Goal: Check status: Check status

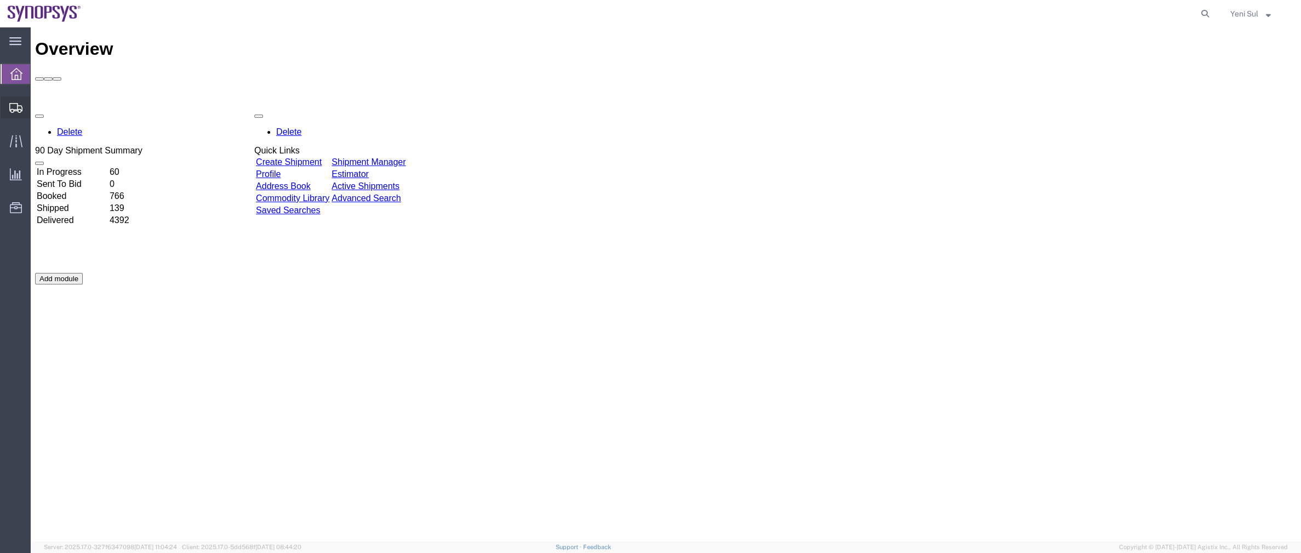
click at [0, 0] on span "Shipment Manager" at bounding box center [0, 0] width 0 height 0
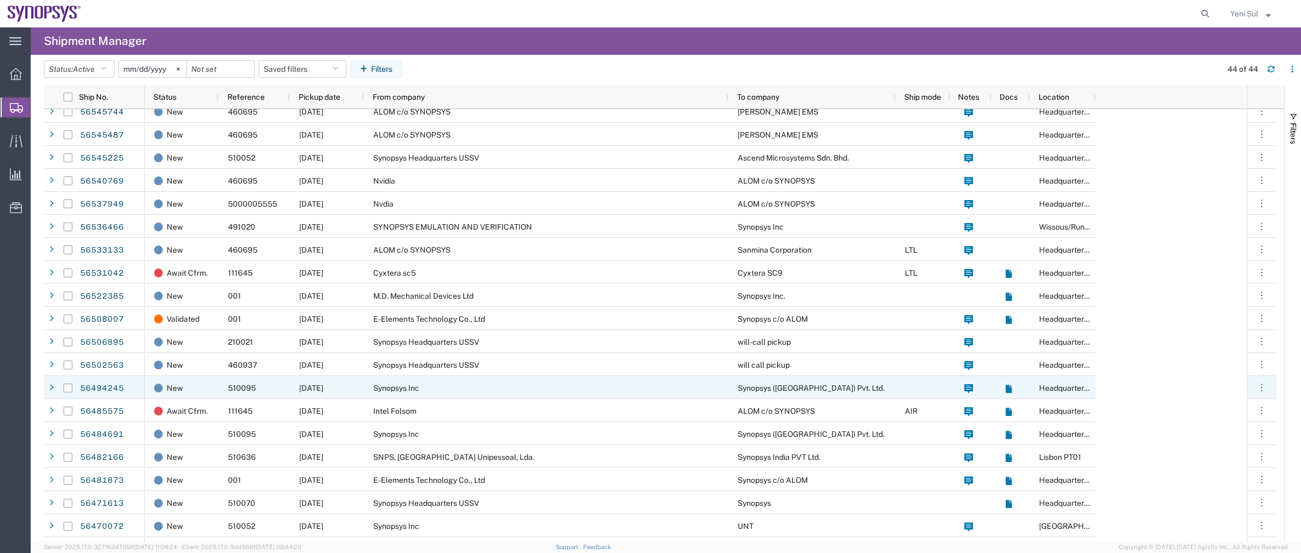
scroll to position [49, 0]
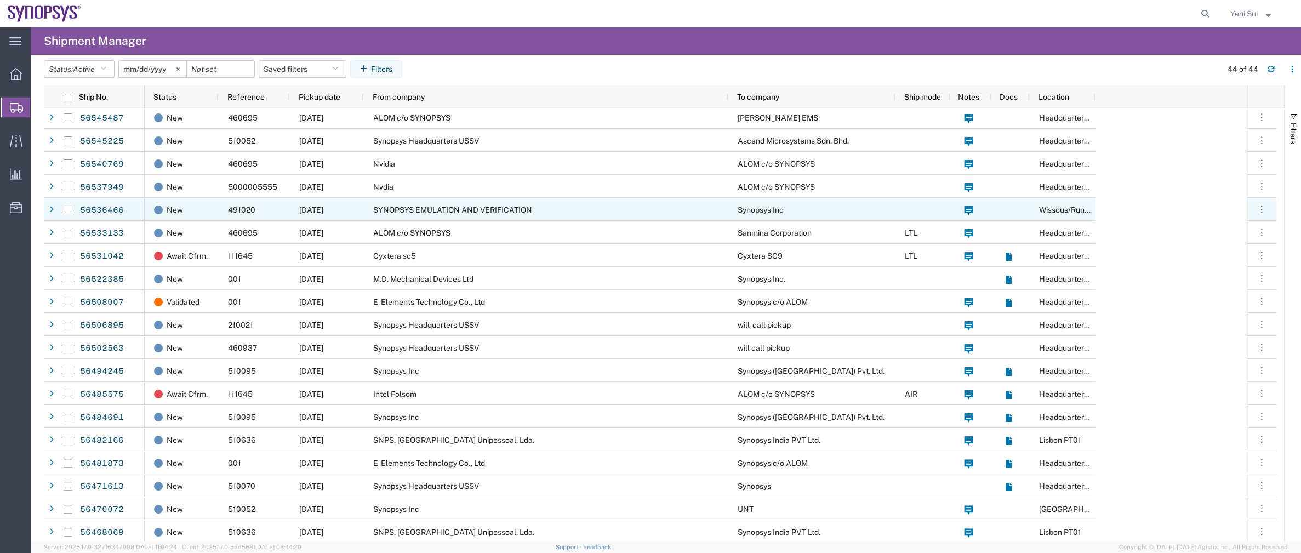
click at [398, 173] on div "Nvidia" at bounding box center [546, 163] width 364 height 23
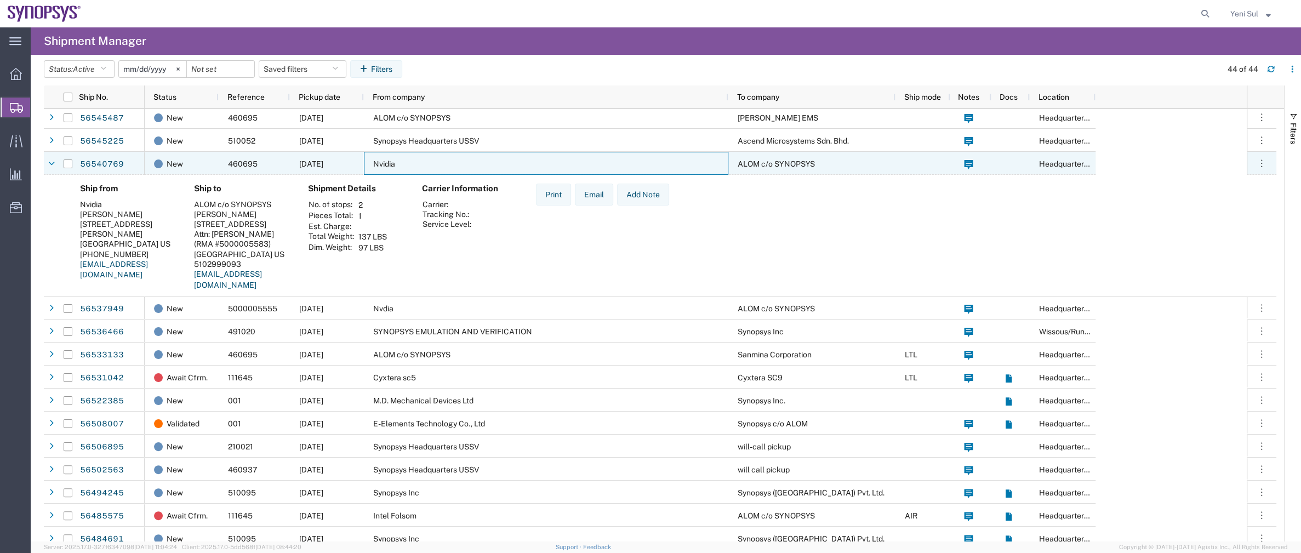
click at [398, 173] on div "Nvidia" at bounding box center [546, 163] width 364 height 23
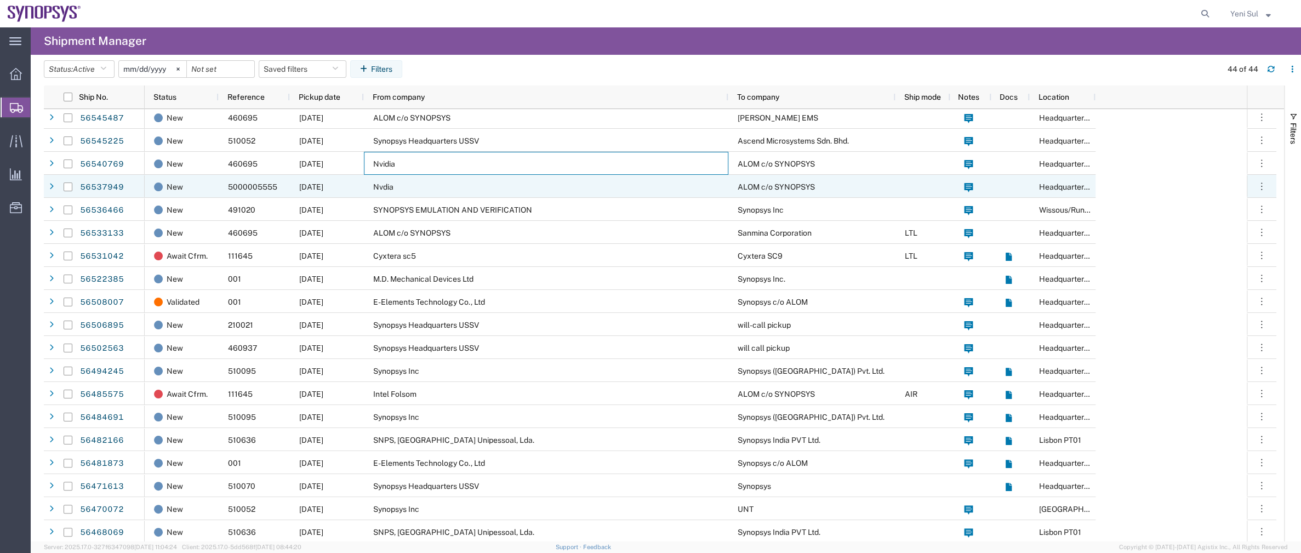
click at [424, 184] on div "Nvdia" at bounding box center [546, 186] width 364 height 23
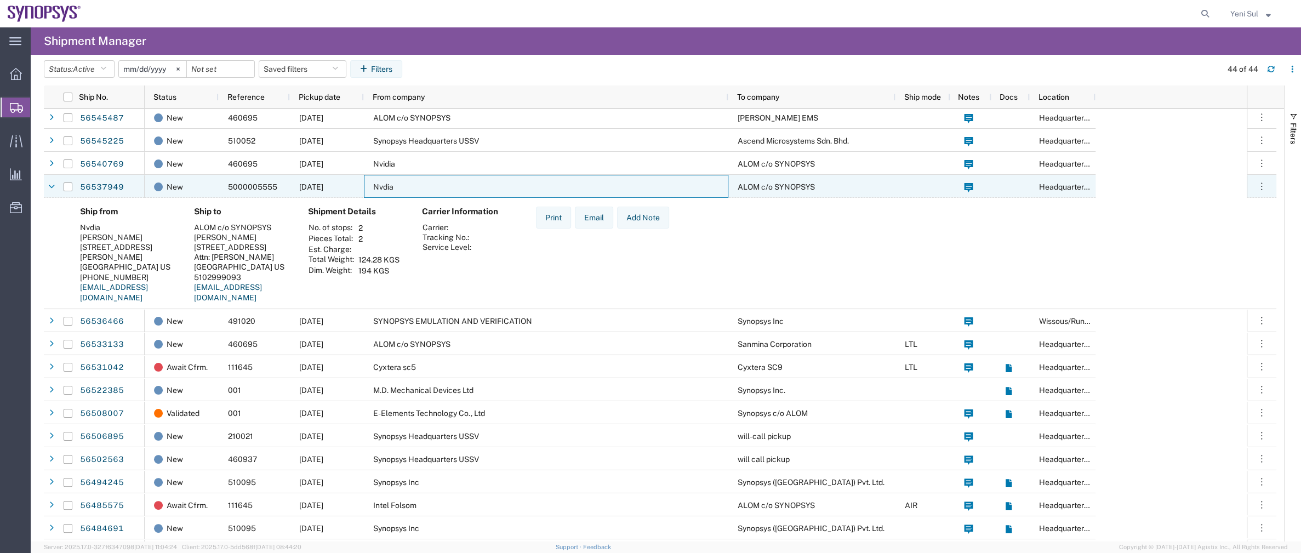
click at [439, 182] on div "Nvdia" at bounding box center [546, 186] width 364 height 23
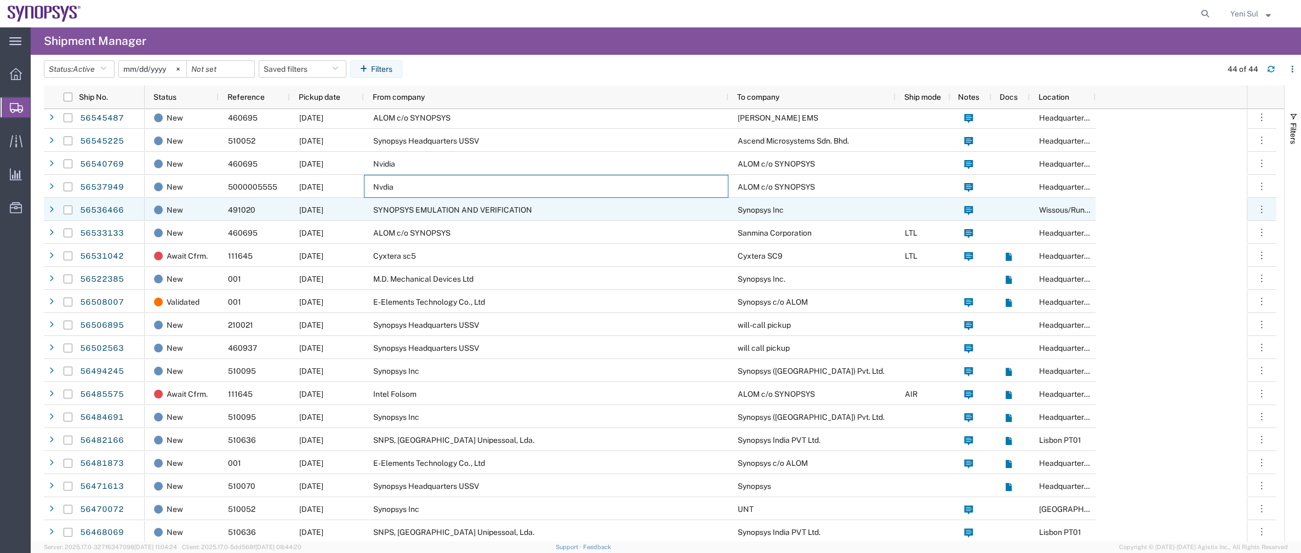
click at [488, 204] on div "SYNOPSYS EMULATION AND VERIFICATION" at bounding box center [546, 209] width 364 height 23
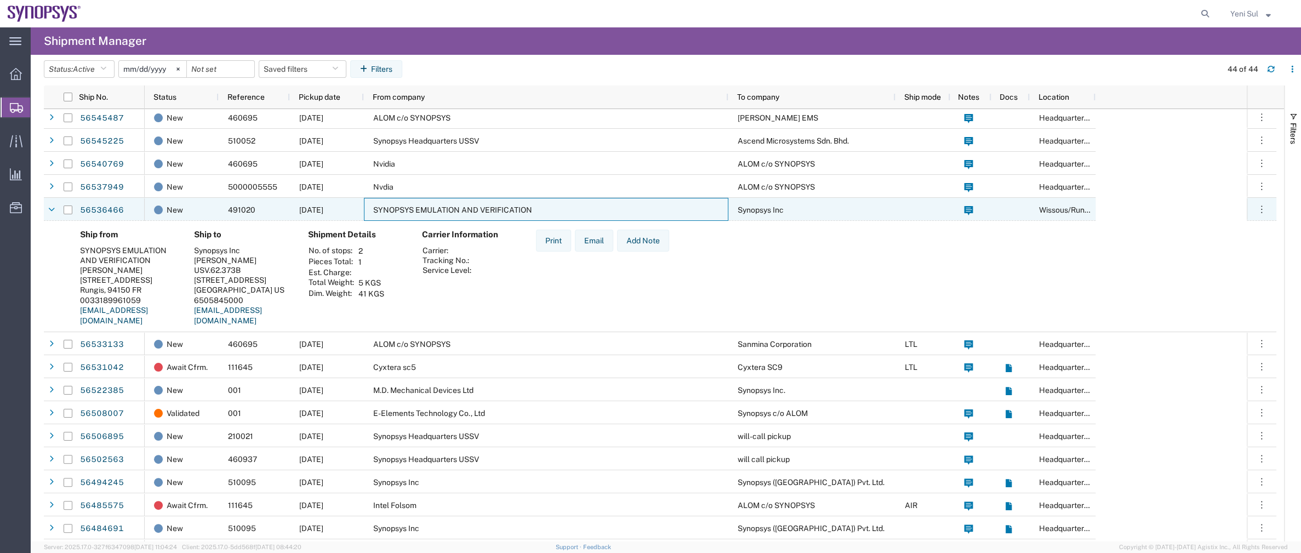
click at [488, 204] on div "SYNOPSYS EMULATION AND VERIFICATION" at bounding box center [546, 209] width 364 height 23
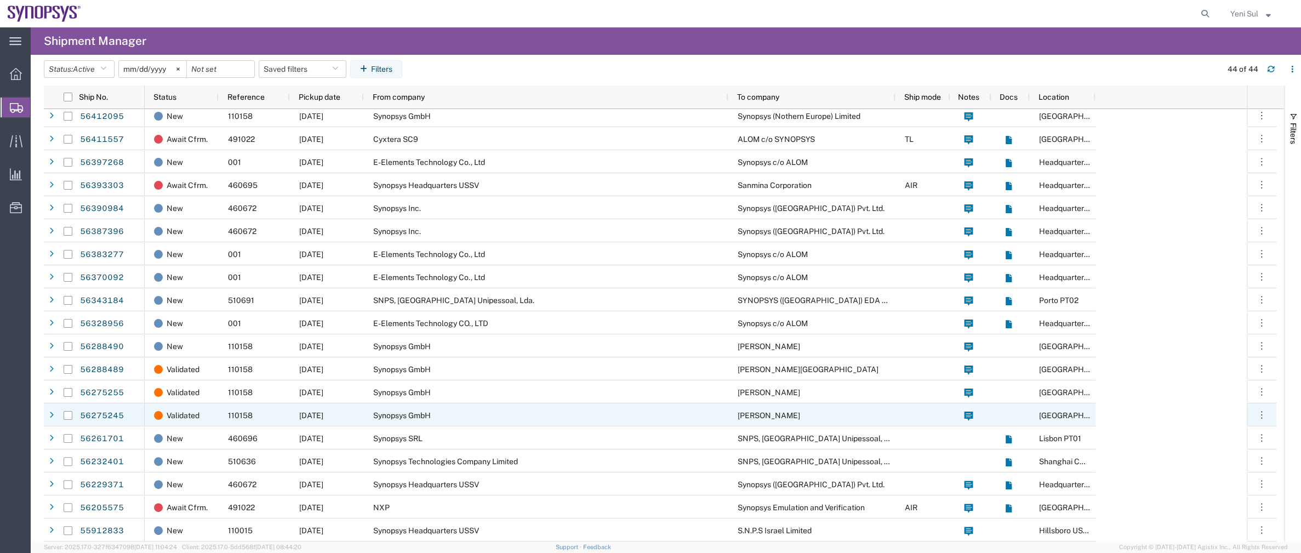
scroll to position [581, 0]
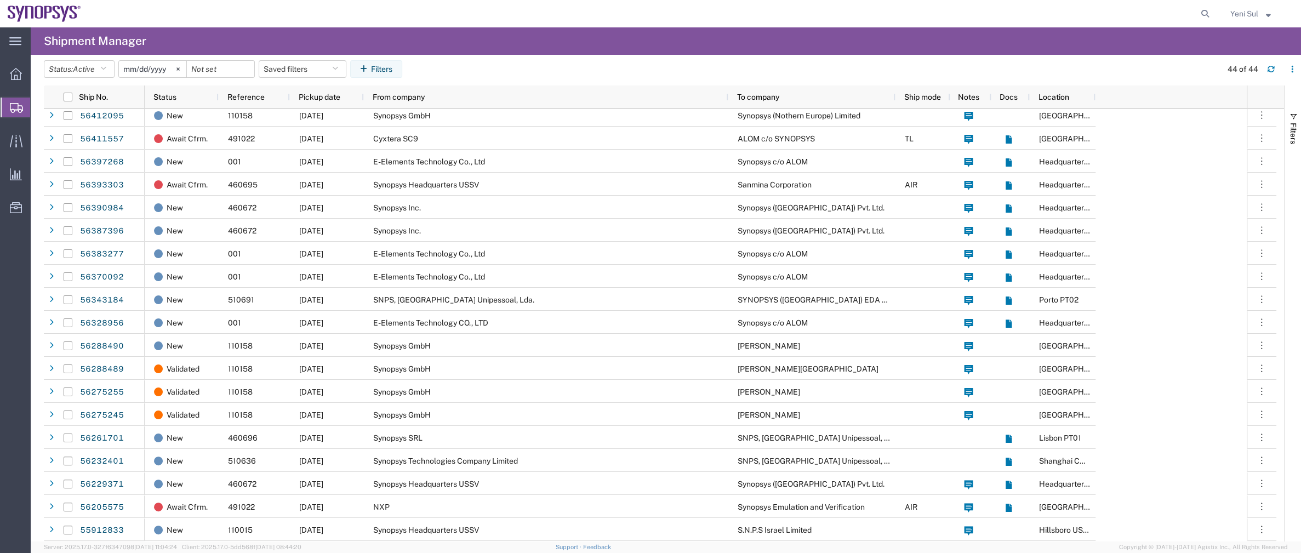
click at [0, 0] on span "Shipment Manager" at bounding box center [0, 0] width 0 height 0
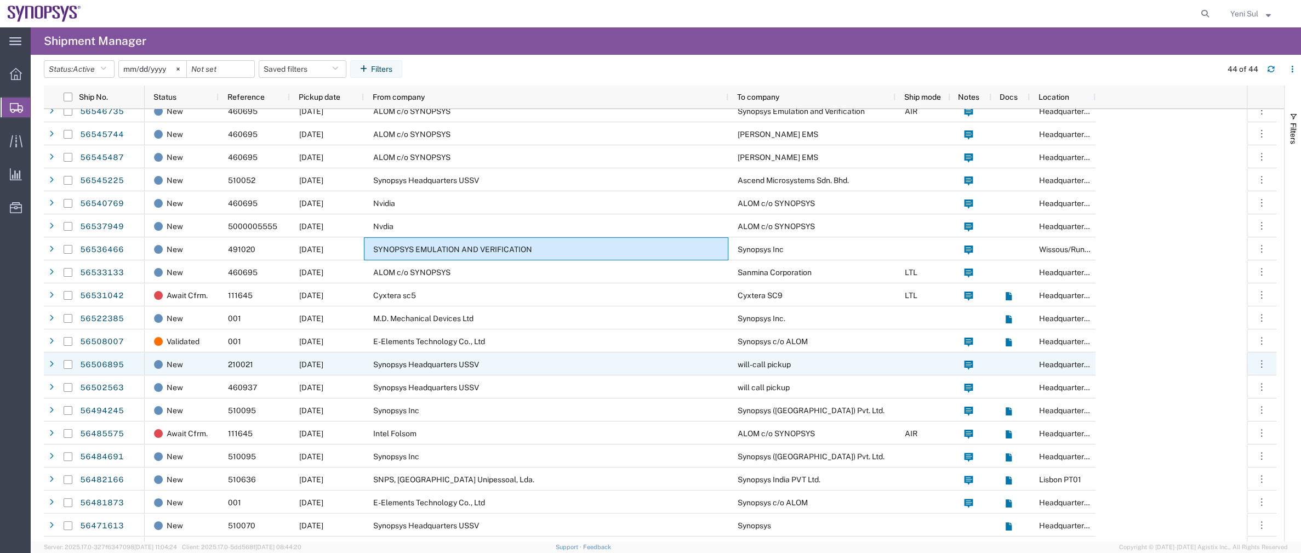
scroll to position [0, 0]
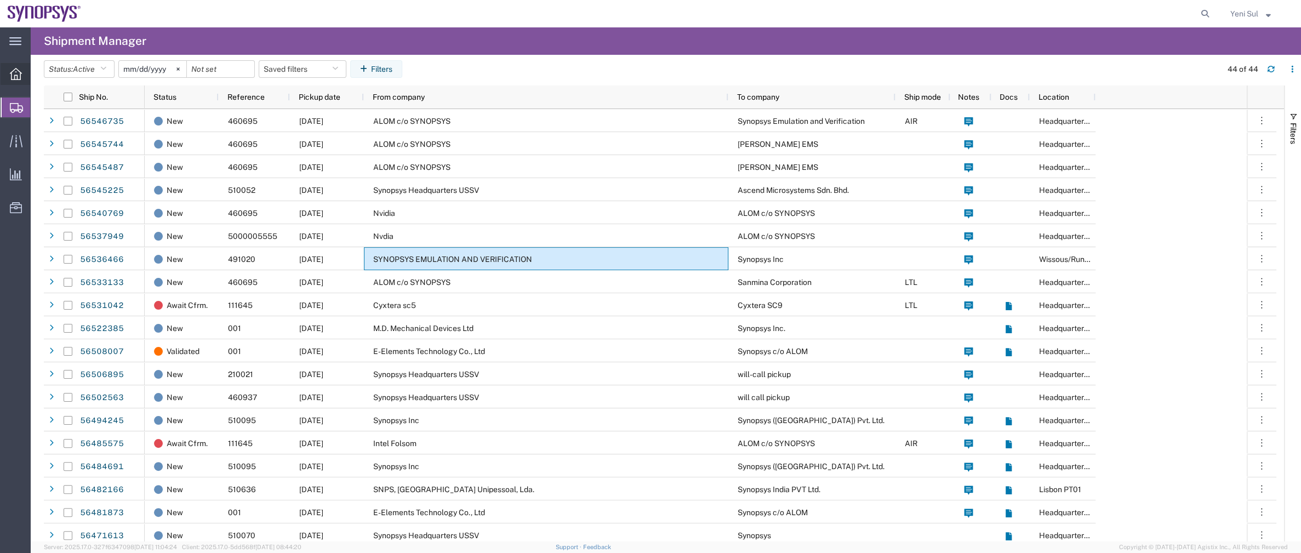
click at [38, 66] on span "Overview" at bounding box center [34, 74] width 8 height 22
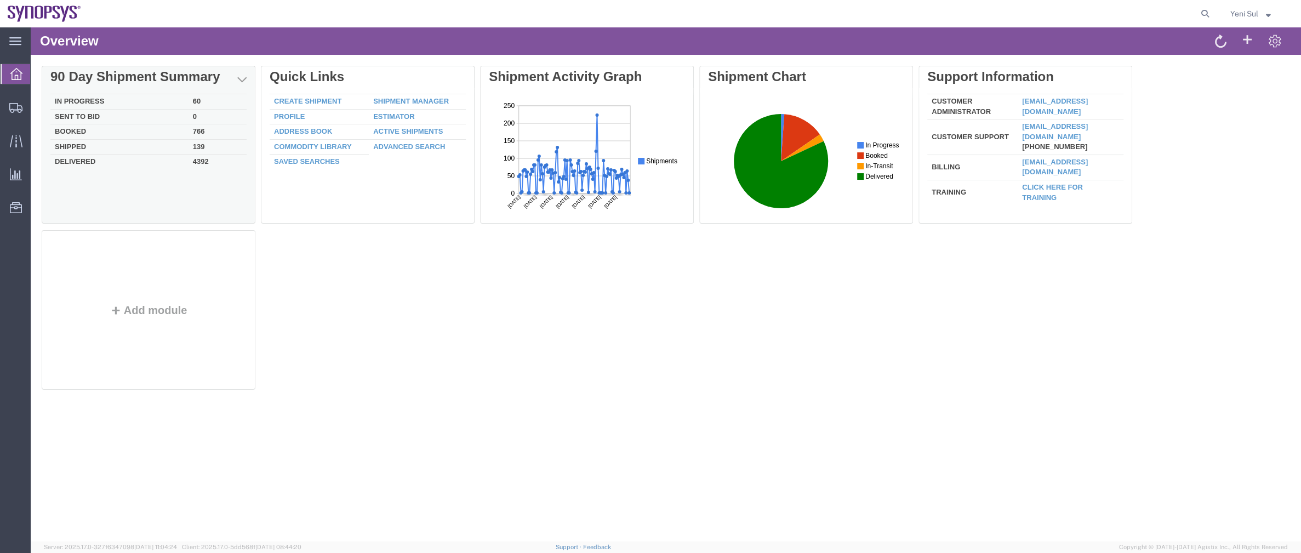
click at [569, 383] on div "Delete 90 Day Shipment Summary In Progress 60 Sent To Bid 0 Booked 766 Shipped …" at bounding box center [666, 230] width 1248 height 329
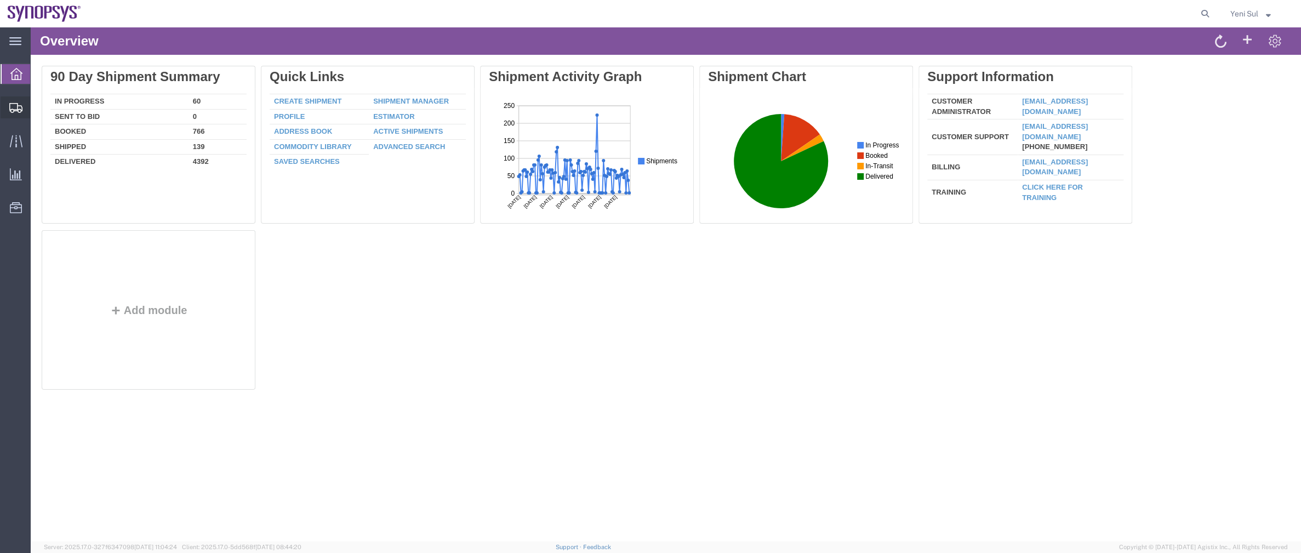
click at [0, 0] on span "Shipment Manager" at bounding box center [0, 0] width 0 height 0
